Goal: Task Accomplishment & Management: Manage account settings

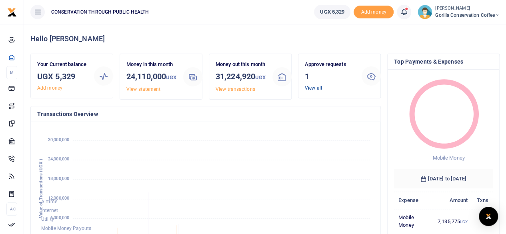
scroll to position [6, 6]
click at [317, 88] on link "View all" at bounding box center [313, 88] width 17 height 6
click at [312, 89] on link "View all" at bounding box center [313, 88] width 17 height 6
click at [307, 87] on link "View all" at bounding box center [313, 88] width 17 height 6
click at [442, 14] on span "Gorilla Conservation Coffee" at bounding box center [467, 15] width 64 height 7
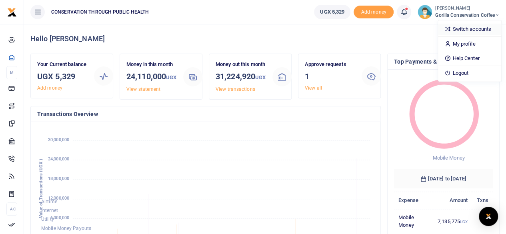
click at [448, 27] on icon at bounding box center [447, 28] width 6 height 7
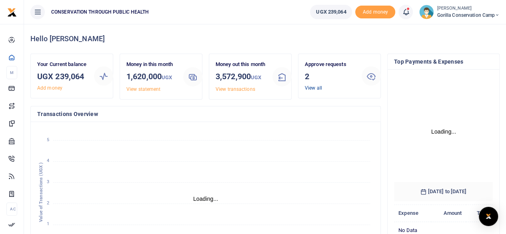
scroll to position [112, 93]
click at [310, 88] on link "View all" at bounding box center [313, 88] width 17 height 6
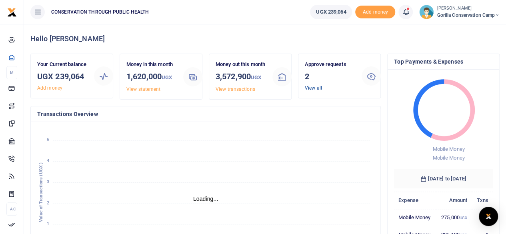
scroll to position [6, 6]
click at [308, 87] on link "View all" at bounding box center [313, 88] width 17 height 6
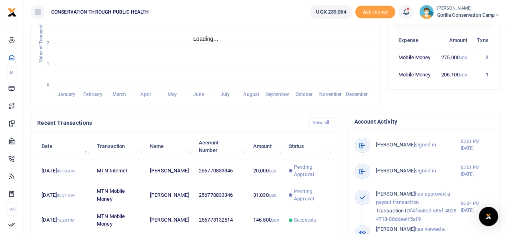
scroll to position [200, 0]
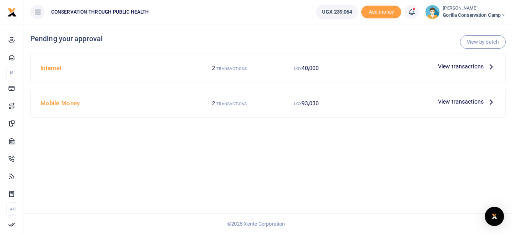
click at [488, 101] on icon at bounding box center [491, 101] width 9 height 9
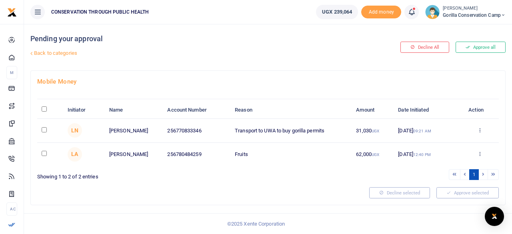
click at [66, 52] on link "Back to categories" at bounding box center [186, 53] width 317 height 14
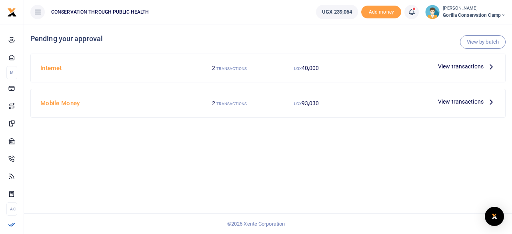
click at [449, 62] on span "View transactions" at bounding box center [461, 66] width 46 height 9
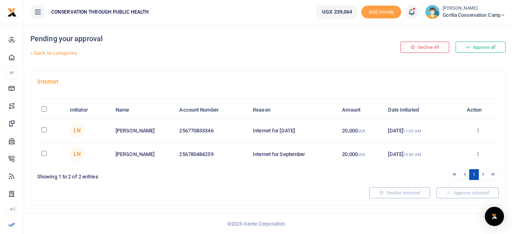
click at [468, 14] on span "Gorilla Conservation Camp" at bounding box center [474, 15] width 63 height 7
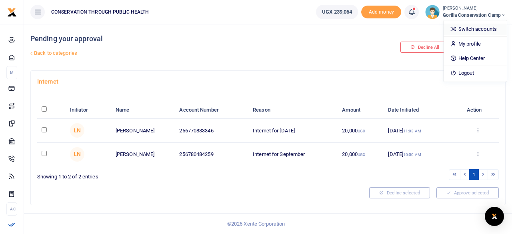
click at [469, 28] on link "Switch accounts" at bounding box center [474, 29] width 63 height 11
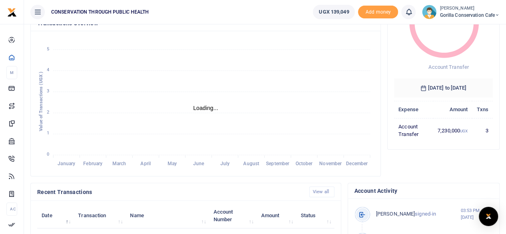
scroll to position [80, 0]
